Goal: Browse casually: Explore the website without a specific task or goal

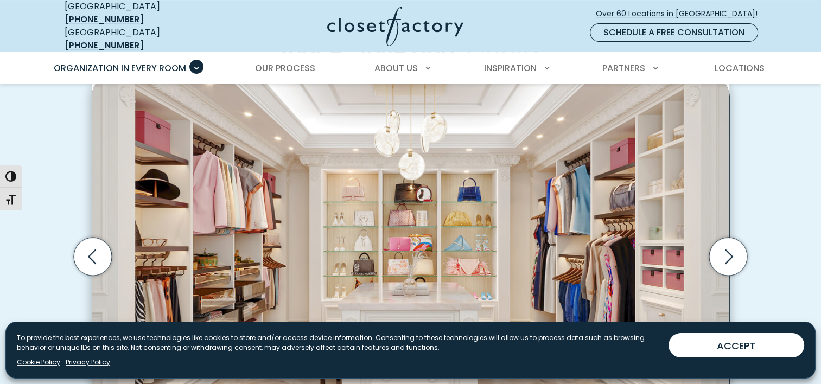
scroll to position [434, 0]
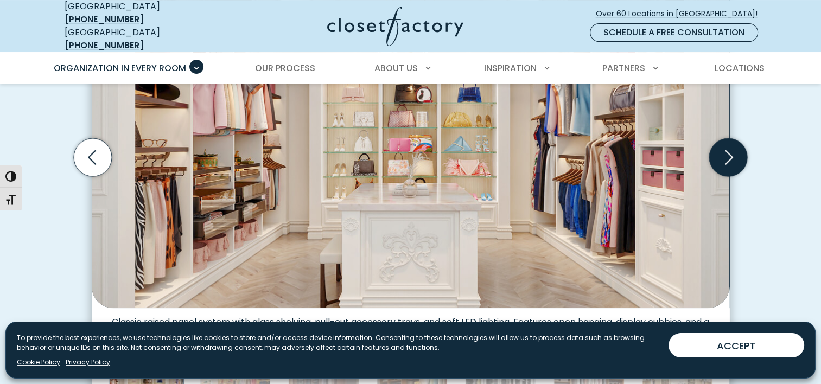
click at [725, 148] on icon "Next slide" at bounding box center [728, 157] width 38 height 38
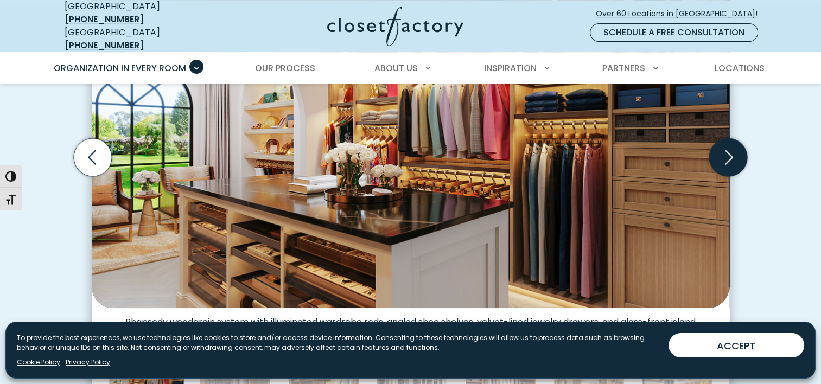
click at [725, 148] on icon "Next slide" at bounding box center [728, 157] width 38 height 38
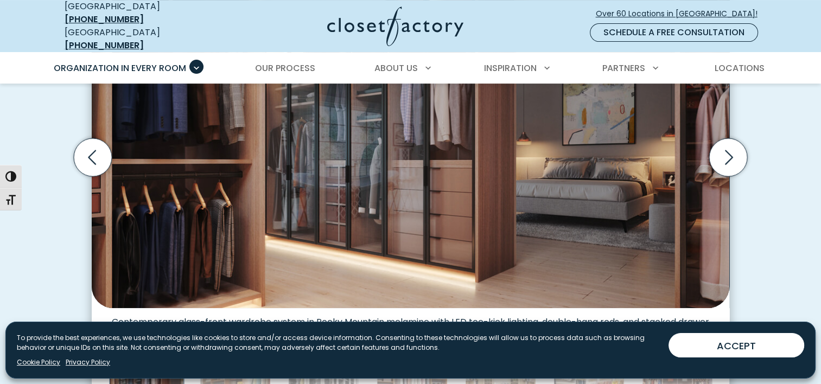
click at [418, 194] on img "Thumbnail Gallery" at bounding box center [410, 142] width 637 height 332
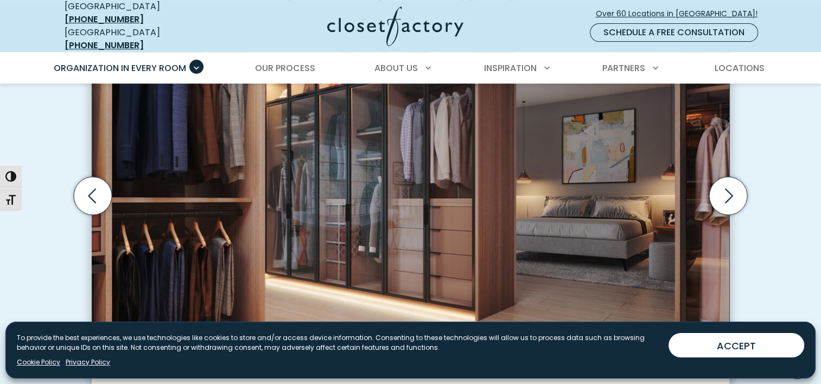
scroll to position [380, 0]
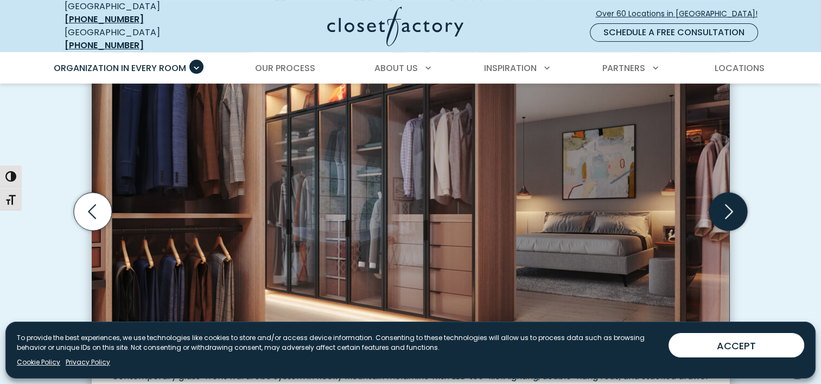
click at [725, 202] on icon "Next slide" at bounding box center [728, 211] width 38 height 38
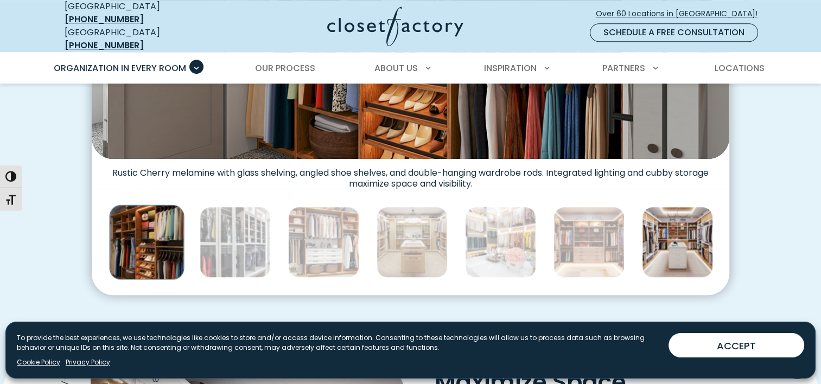
scroll to position [542, 0]
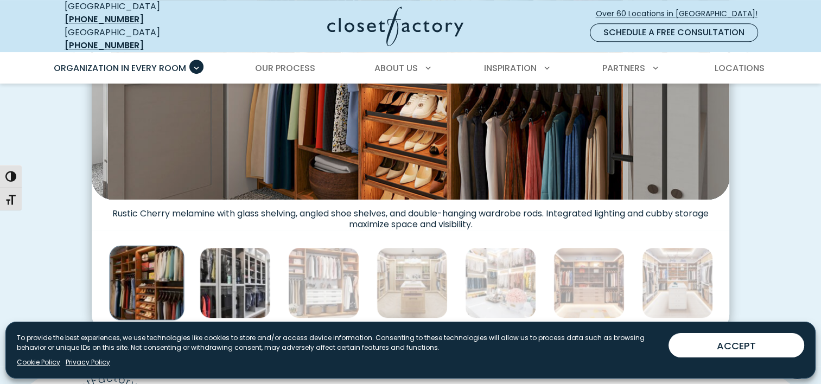
click at [251, 291] on img "Thumbnail Gallery" at bounding box center [235, 282] width 71 height 71
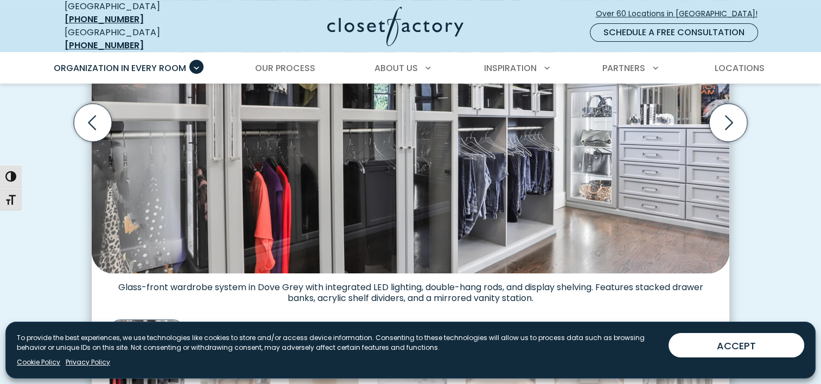
scroll to position [488, 0]
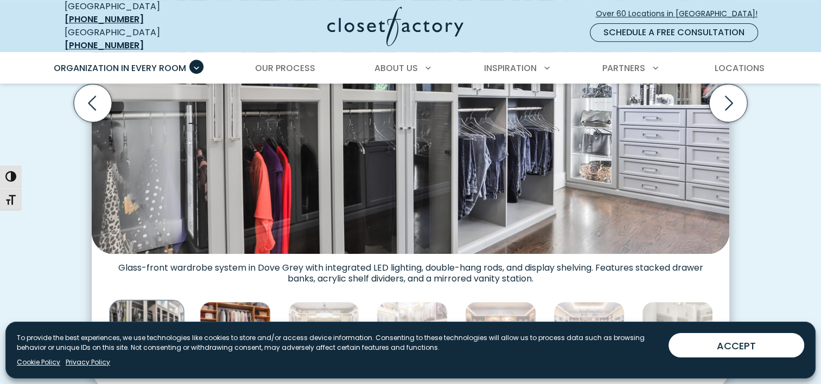
click at [256, 312] on img "Thumbnail Gallery" at bounding box center [235, 337] width 71 height 71
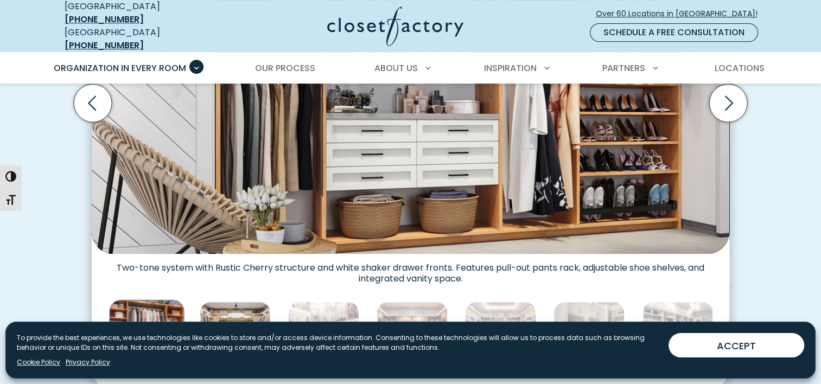
click at [230, 308] on img "Thumbnail Gallery" at bounding box center [235, 337] width 71 height 71
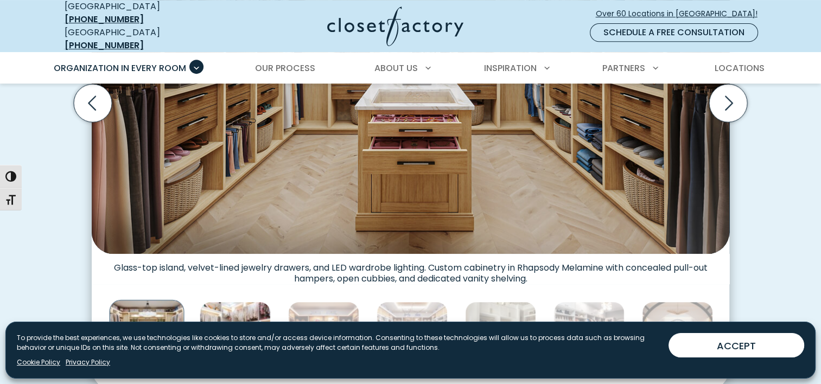
click at [245, 306] on img "Thumbnail Gallery" at bounding box center [235, 337] width 71 height 71
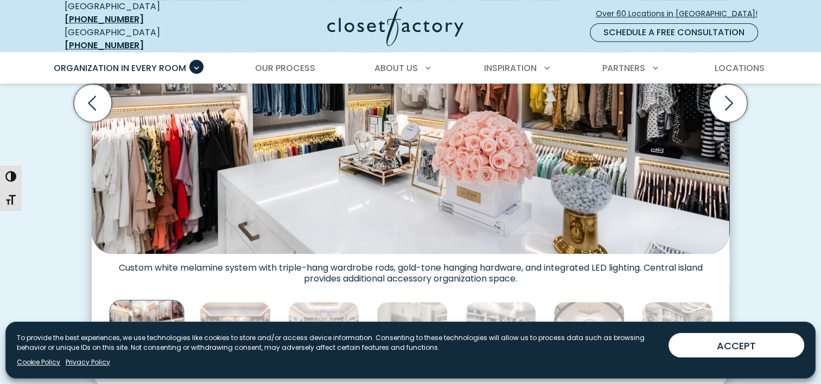
click at [294, 180] on img "Thumbnail Gallery" at bounding box center [410, 87] width 637 height 332
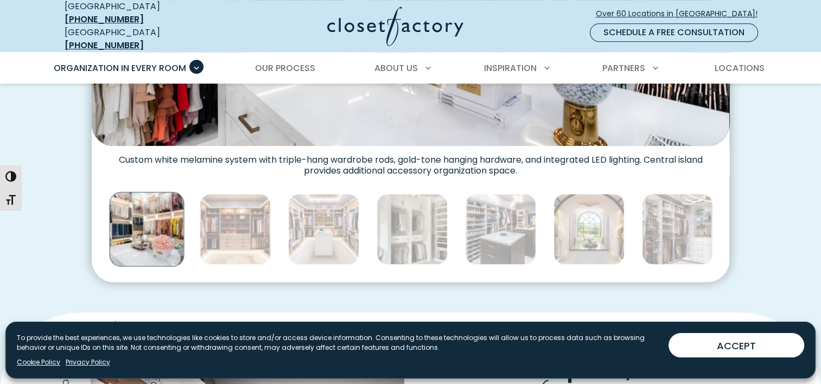
scroll to position [597, 0]
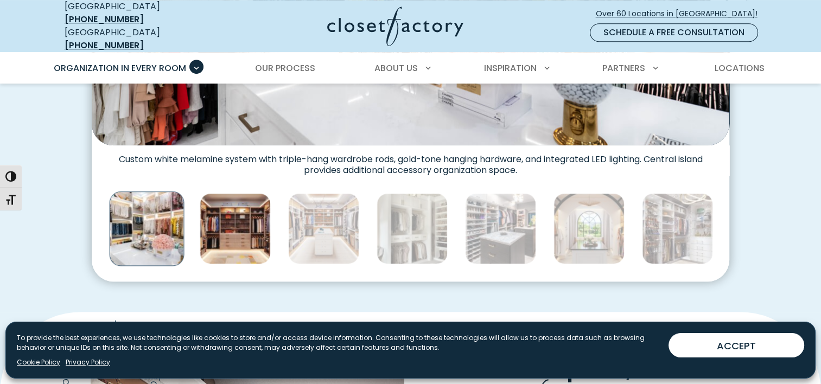
click at [249, 219] on img "Thumbnail Gallery" at bounding box center [235, 228] width 71 height 71
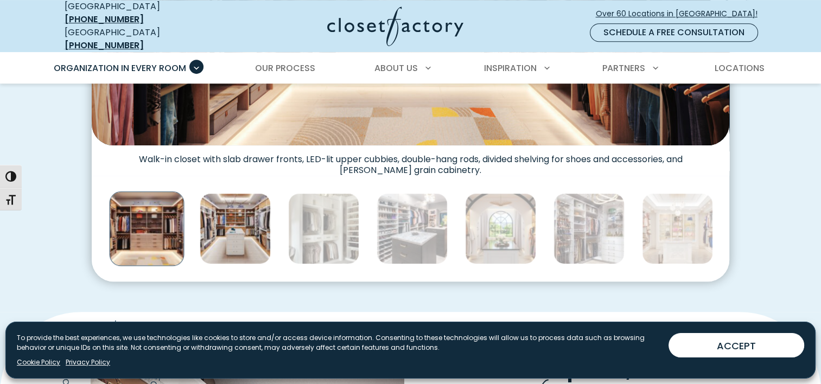
click at [217, 216] on img "Thumbnail Gallery" at bounding box center [235, 228] width 71 height 71
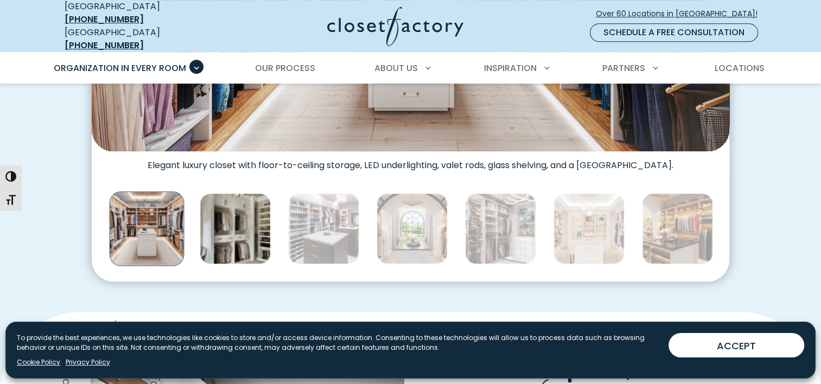
click at [242, 227] on img "Thumbnail Gallery" at bounding box center [235, 228] width 71 height 71
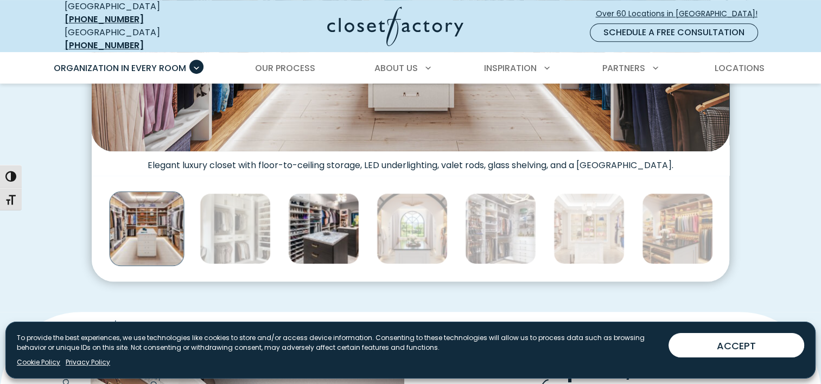
click at [334, 220] on img "Thumbnail Gallery" at bounding box center [323, 228] width 71 height 71
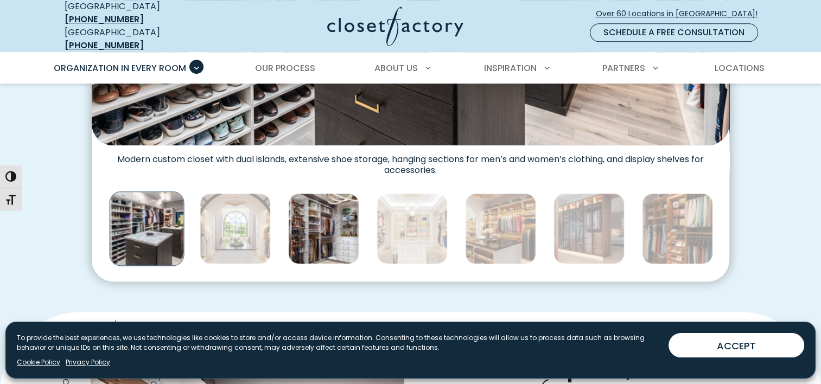
click at [326, 209] on img "Thumbnail Gallery" at bounding box center [323, 228] width 71 height 71
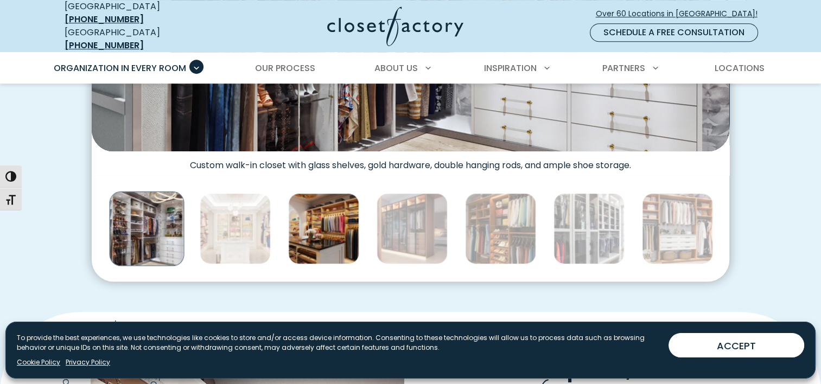
click at [324, 216] on img "Thumbnail Gallery" at bounding box center [323, 228] width 71 height 71
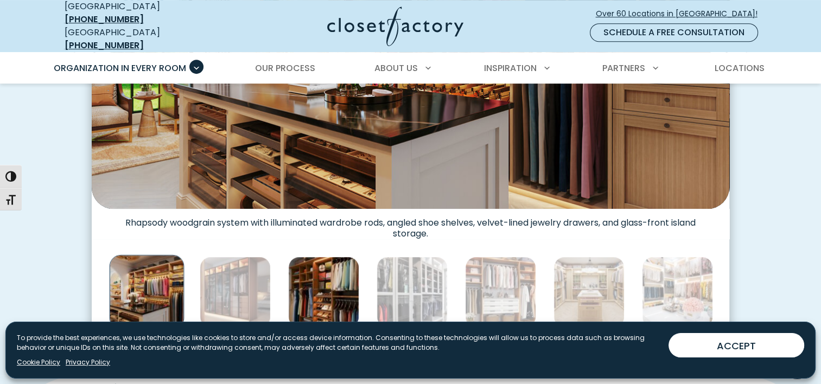
scroll to position [651, 0]
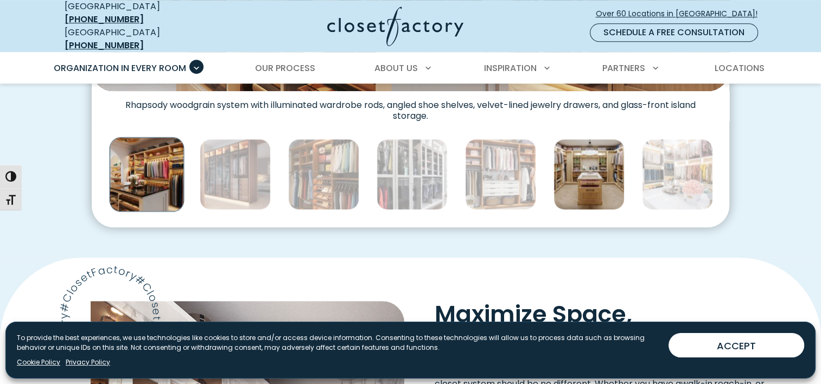
click at [587, 148] on img "Thumbnail Gallery" at bounding box center [588, 174] width 71 height 71
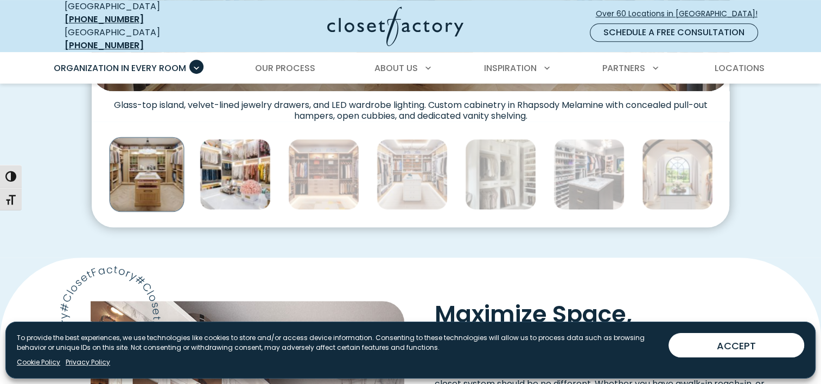
click at [227, 177] on img "Thumbnail Gallery" at bounding box center [235, 174] width 71 height 71
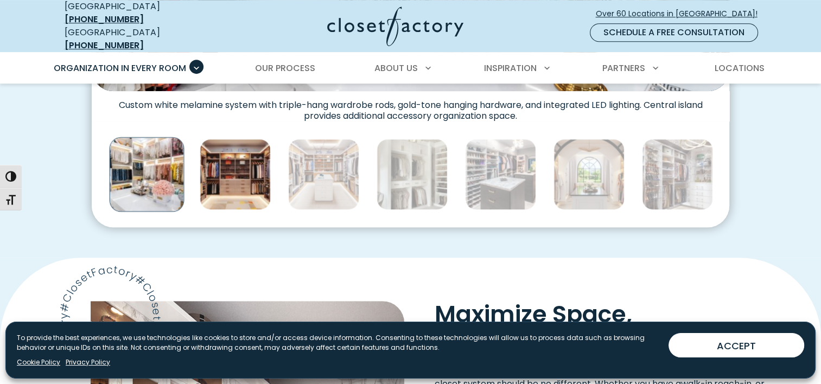
click at [236, 174] on img "Thumbnail Gallery" at bounding box center [235, 174] width 71 height 71
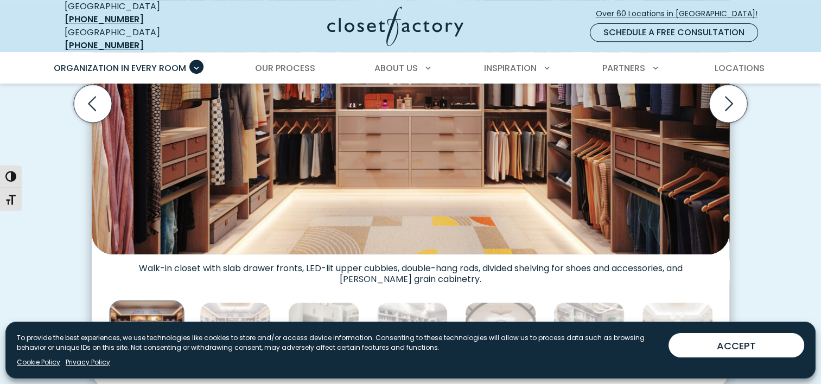
scroll to position [488, 0]
